Goal: Navigation & Orientation: Find specific page/section

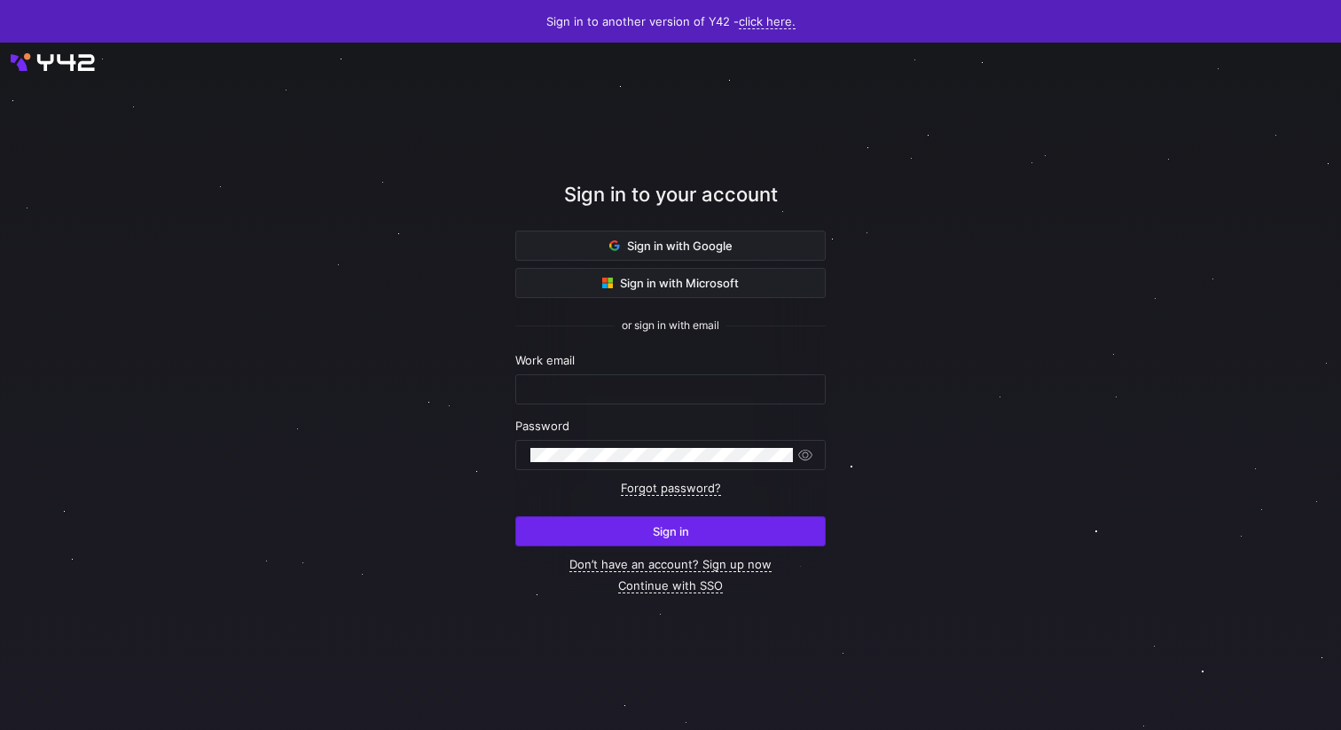
type input "[PERSON_NAME][EMAIL_ADDRESS][DOMAIN_NAME]"
click at [609, 528] on span "submit" at bounding box center [670, 531] width 309 height 28
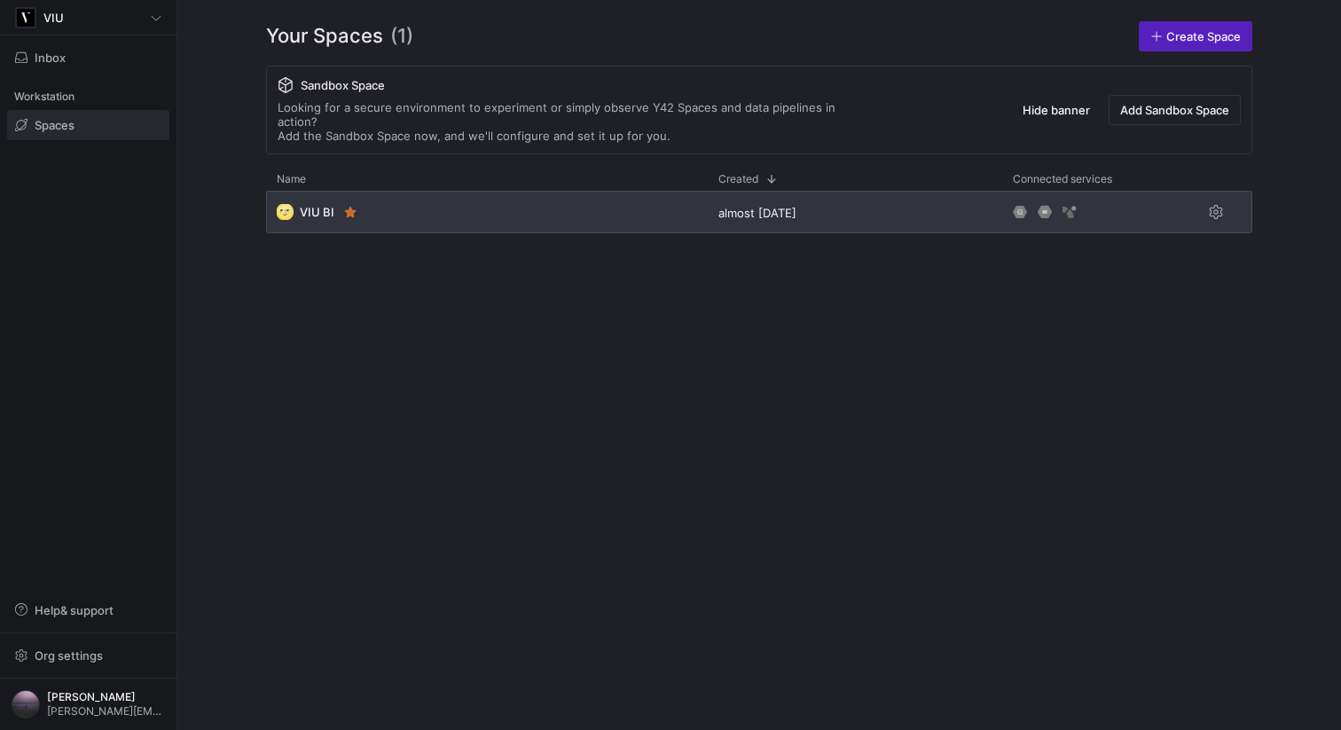
click at [469, 191] on div "🌝 VIU BI" at bounding box center [487, 212] width 442 height 43
click at [322, 205] on span "VIU BI" at bounding box center [317, 212] width 35 height 14
click at [383, 200] on div "VIU Inbox Workstation Spaces Help & support Org settings Yannick Roedel yannick…" at bounding box center [670, 365] width 1341 height 730
